Goal: Navigation & Orientation: Find specific page/section

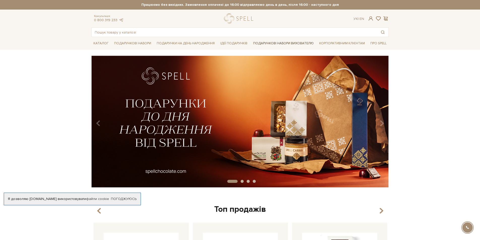
click at [280, 43] on link "Подарункові набори вихователю" at bounding box center [283, 43] width 65 height 9
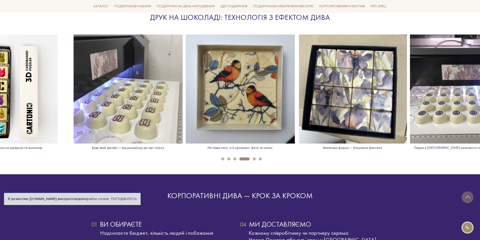
scroll to position [681, 0]
